Goal: Information Seeking & Learning: Learn about a topic

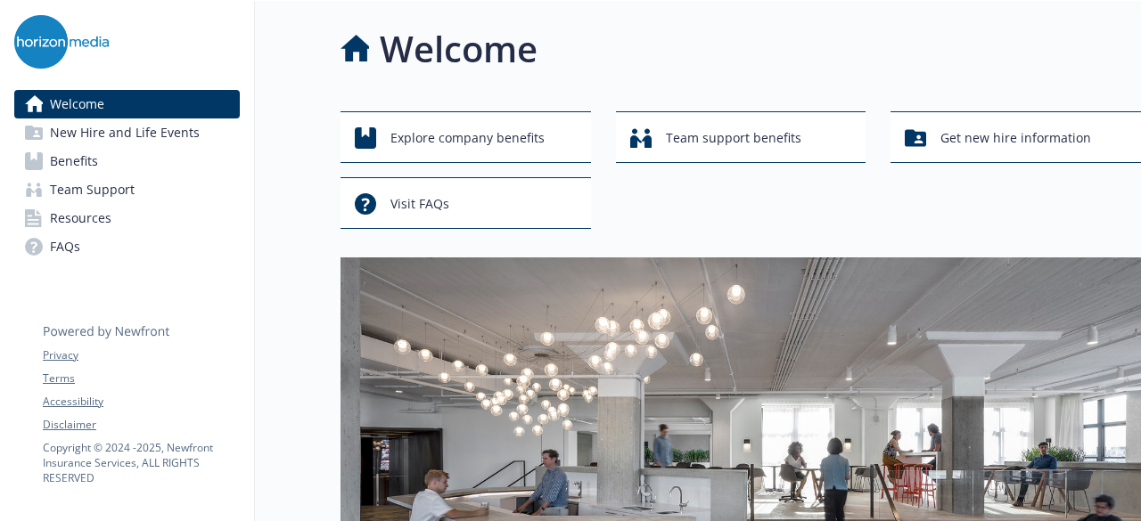
click at [86, 247] on link "FAQs" at bounding box center [126, 247] width 225 height 29
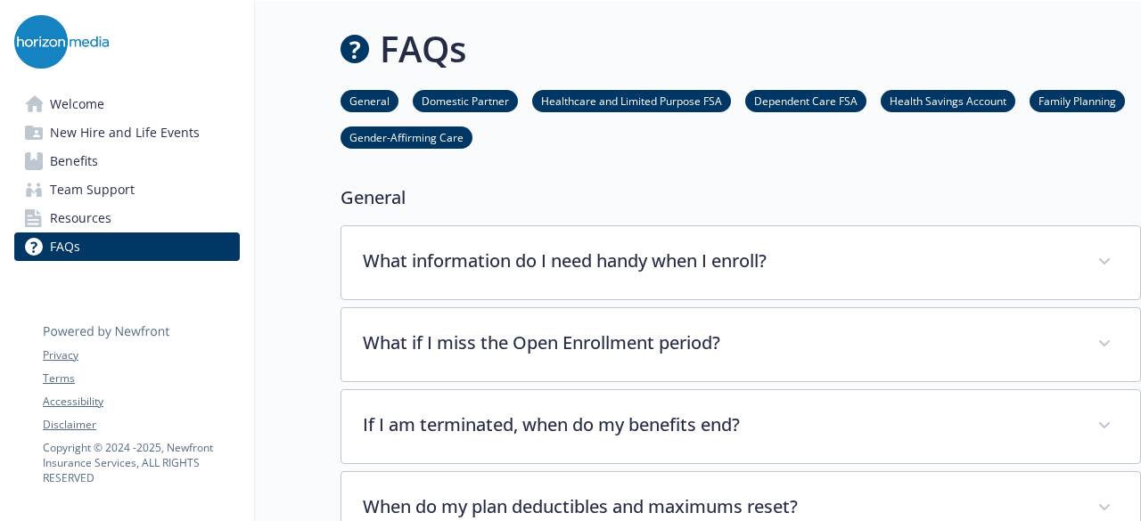
scroll to position [89, 0]
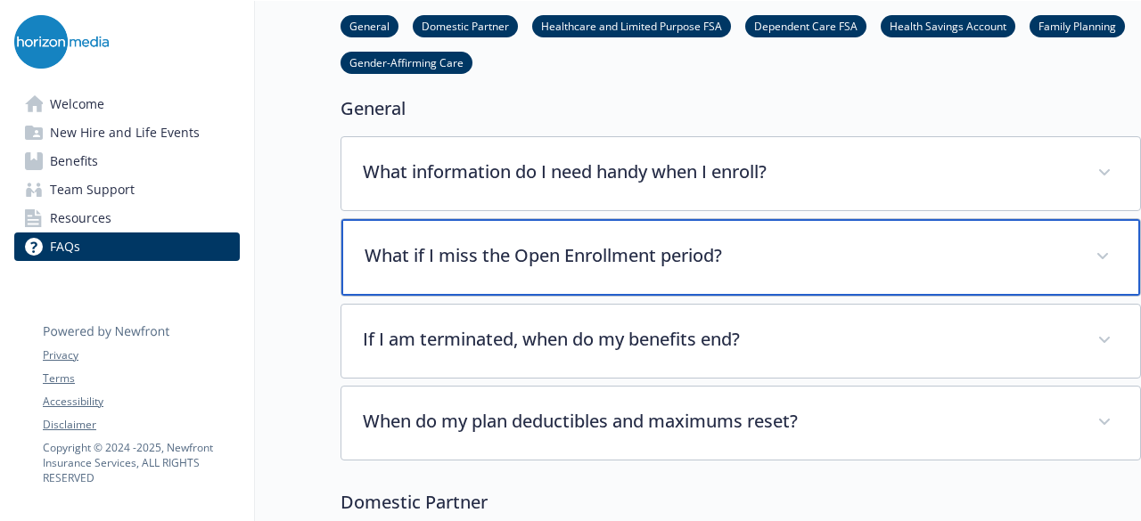
click at [691, 240] on div "What if I miss the Open Enrollment period?" at bounding box center [740, 257] width 799 height 77
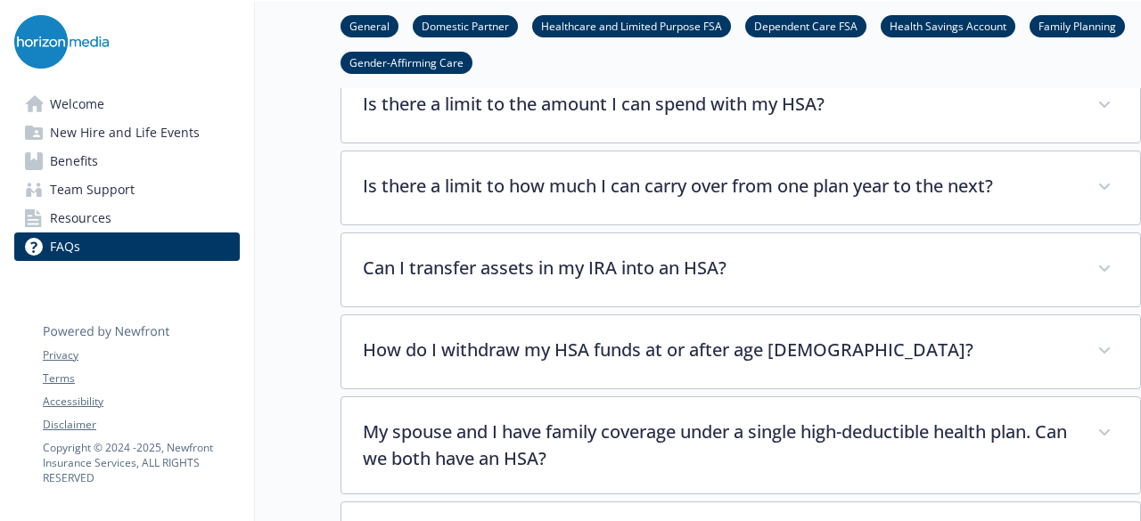
scroll to position [4011, 0]
